Goal: Task Accomplishment & Management: Manage account settings

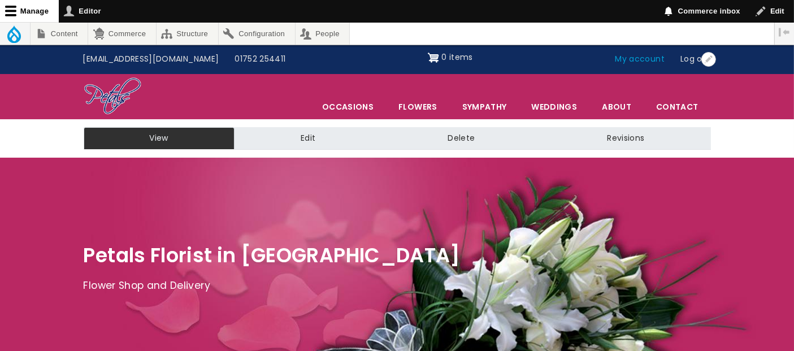
click at [633, 58] on link "My account" at bounding box center [640, 59] width 66 height 21
click at [649, 62] on link "My account" at bounding box center [640, 59] width 66 height 21
click at [636, 59] on link "My account" at bounding box center [640, 59] width 66 height 21
